Goal: Task Accomplishment & Management: Manage account settings

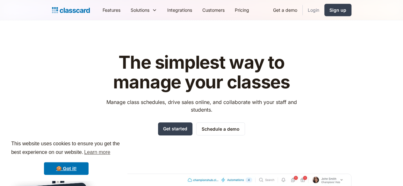
click at [324, 14] on link "Login" at bounding box center [314, 10] width 22 height 14
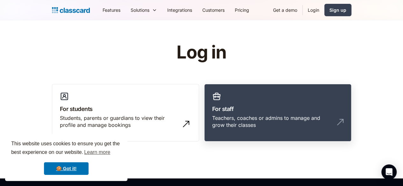
click at [223, 111] on h3 "For staff" at bounding box center [277, 109] width 131 height 9
